Goal: Information Seeking & Learning: Learn about a topic

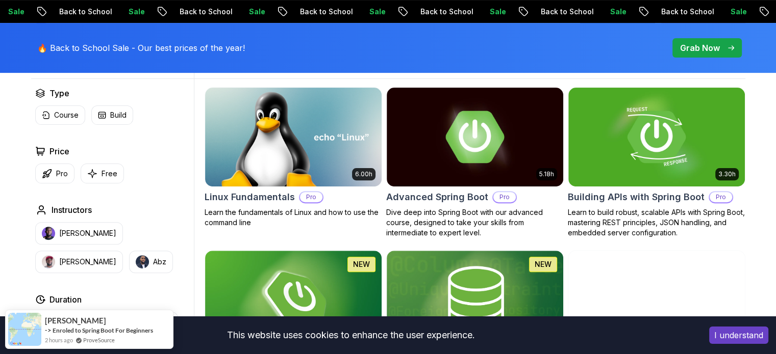
scroll to position [255, 0]
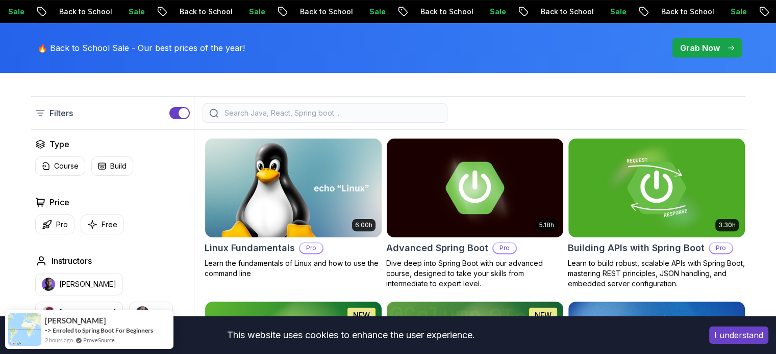
click at [264, 112] on input "search" at bounding box center [331, 113] width 218 height 10
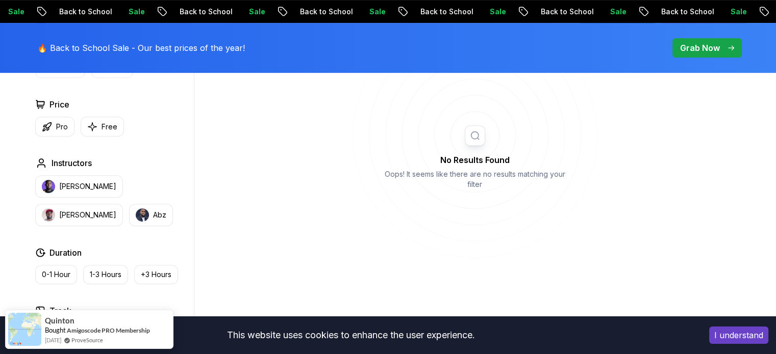
scroll to position [255, 0]
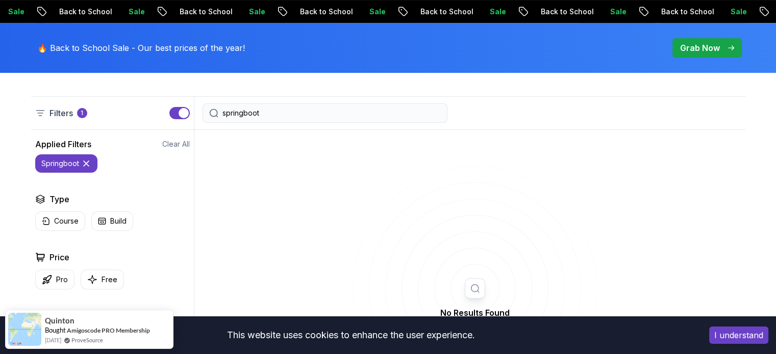
click at [264, 118] on div "springboot" at bounding box center [324, 113] width 245 height 19
click at [271, 113] on input "springboot" at bounding box center [331, 113] width 218 height 10
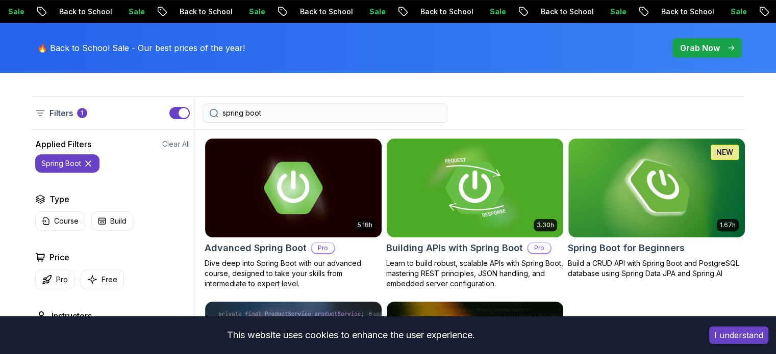
type input "spring boot"
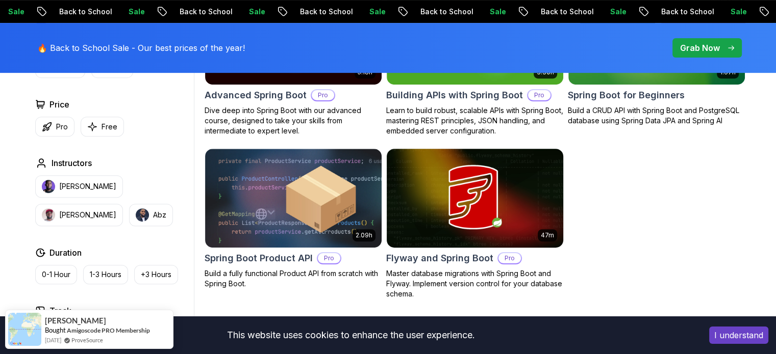
scroll to position [306, 0]
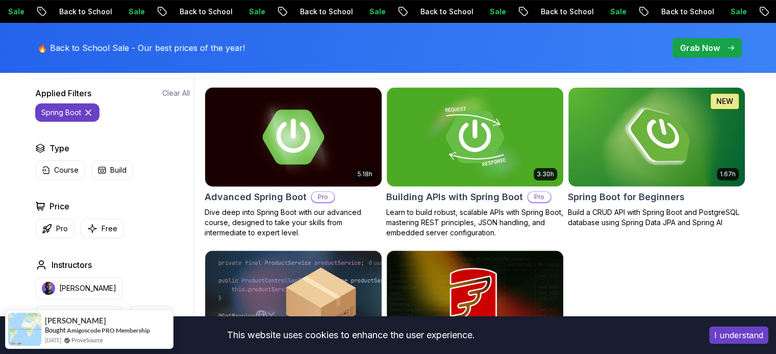
click at [316, 154] on img at bounding box center [292, 137] width 185 height 104
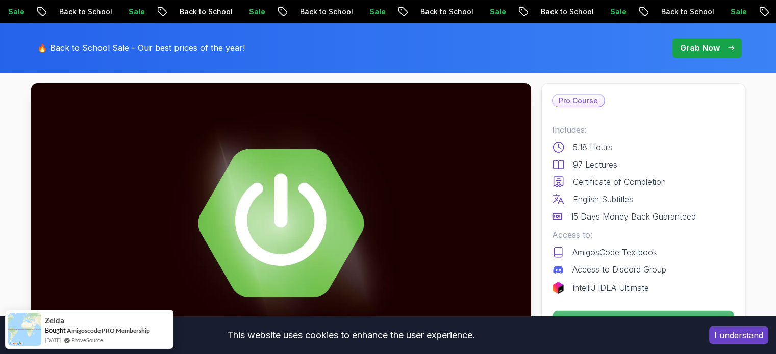
scroll to position [204, 0]
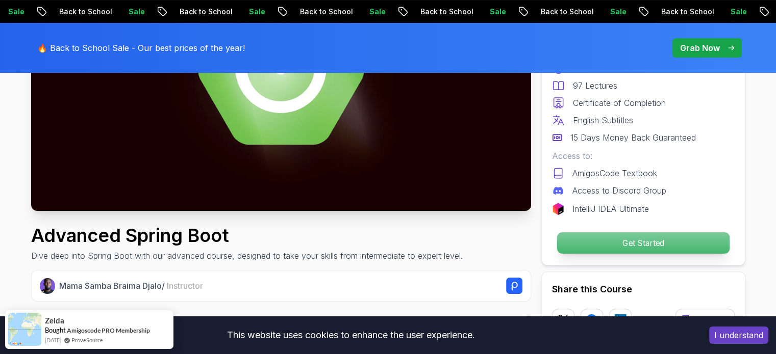
click at [595, 239] on p "Get Started" at bounding box center [642, 243] width 172 height 21
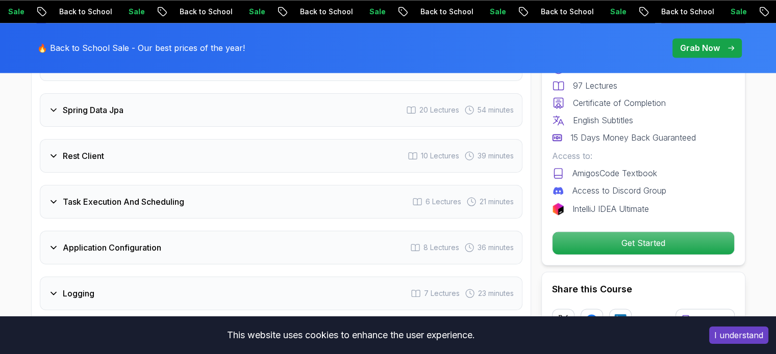
scroll to position [1528, 0]
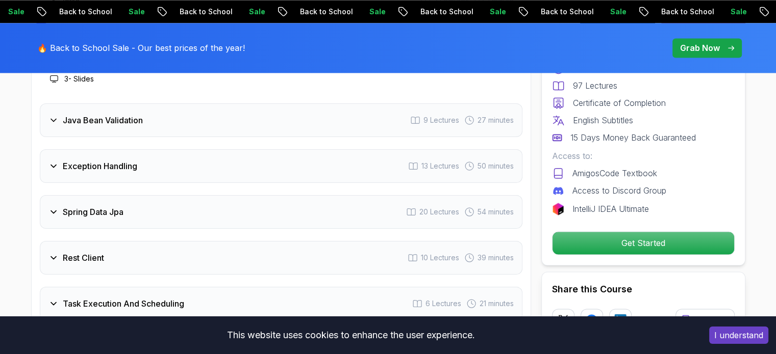
click at [49, 161] on icon at bounding box center [53, 166] width 10 height 10
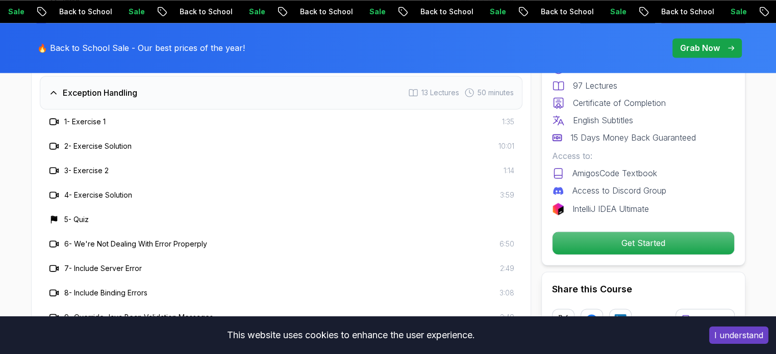
scroll to position [1324, 0]
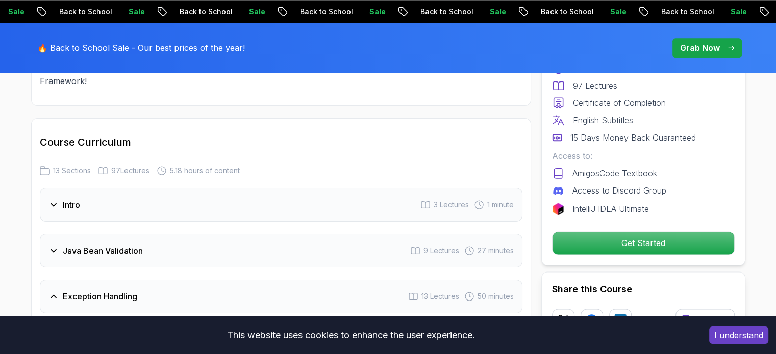
click at [49, 292] on icon at bounding box center [53, 297] width 10 height 10
